Goal: Check status: Check status

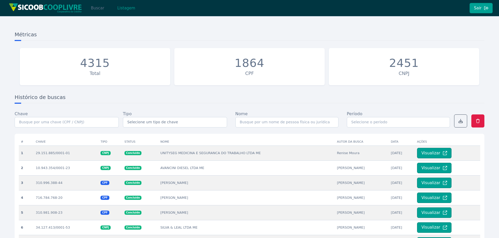
click at [99, 9] on button "Buscar" at bounding box center [97, 8] width 22 height 10
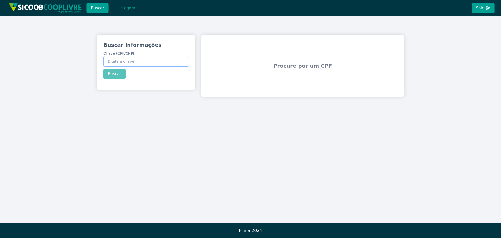
paste input "281.840.578-57"
type input "281.840.578-57"
click at [110, 73] on button "Buscar" at bounding box center [114, 74] width 22 height 10
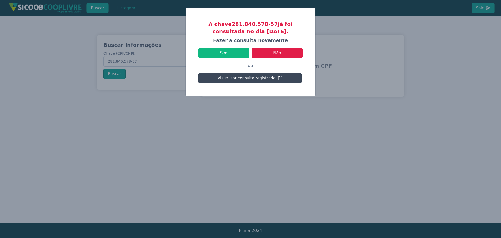
click at [238, 77] on button "Vizualizar consulta registrada" at bounding box center [249, 78] width 103 height 10
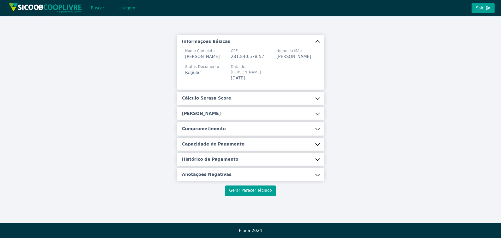
click at [252, 194] on button "Gerar Parecer Técnico" at bounding box center [250, 190] width 51 height 10
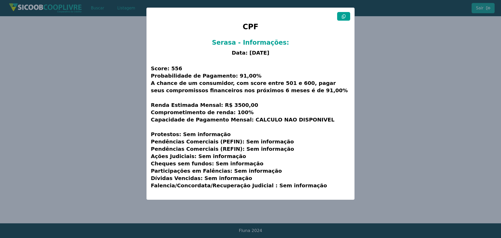
click at [202, 71] on h3 "Score: 556 Probabilidade de Pagamento: 91,00% A chance de um consumidor, com sc…" at bounding box center [250, 126] width 199 height 137
